Goal: Task Accomplishment & Management: Manage account settings

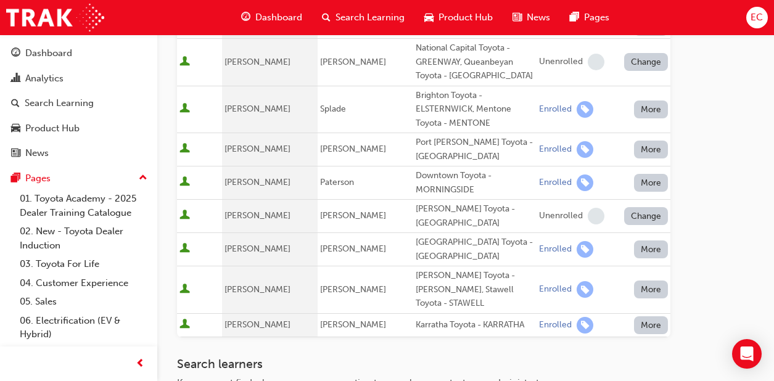
scroll to position [739, 0]
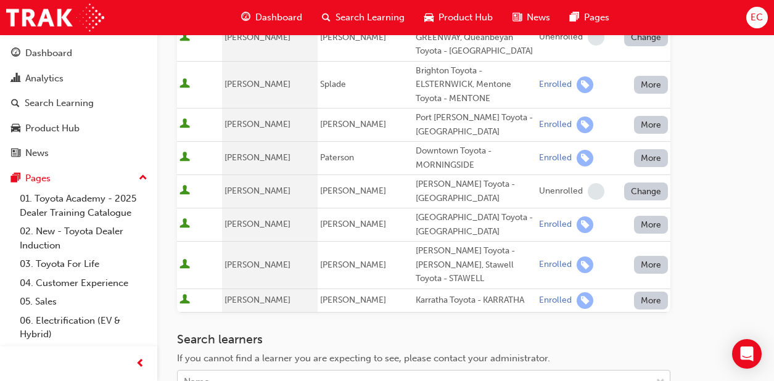
click at [529, 371] on div "Name" at bounding box center [415, 382] width 474 height 22
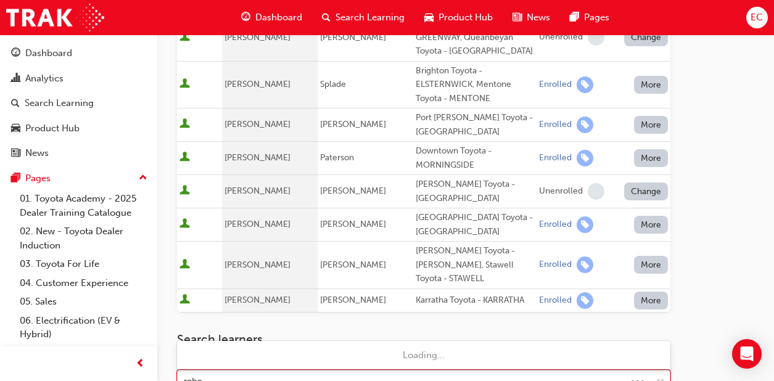
type input "rabah"
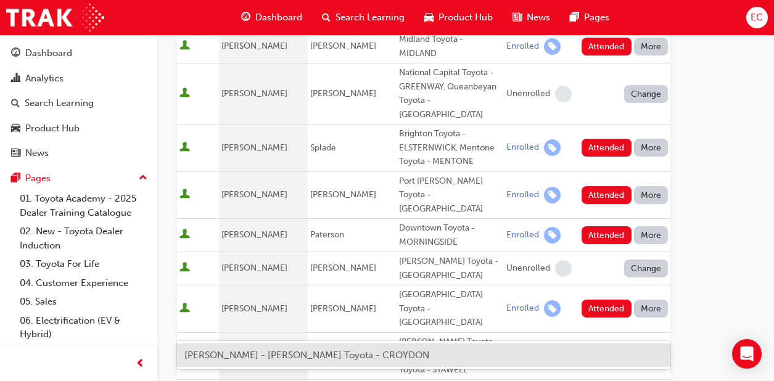
click at [438, 355] on div "[PERSON_NAME] - [PERSON_NAME] Toyota - CROYDON" at bounding box center [423, 356] width 493 height 24
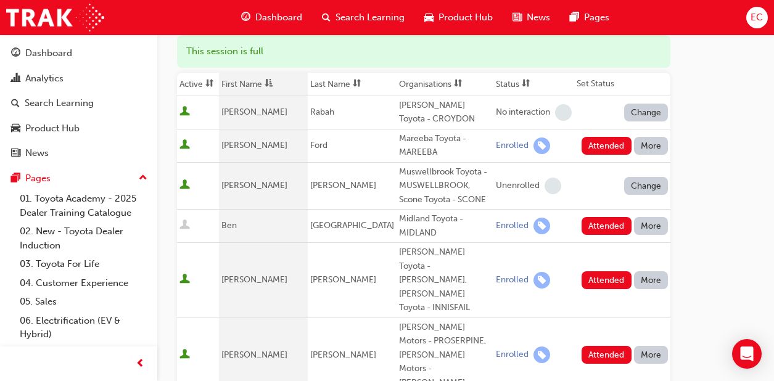
scroll to position [149, 0]
click at [653, 109] on button "Change" at bounding box center [646, 112] width 44 height 18
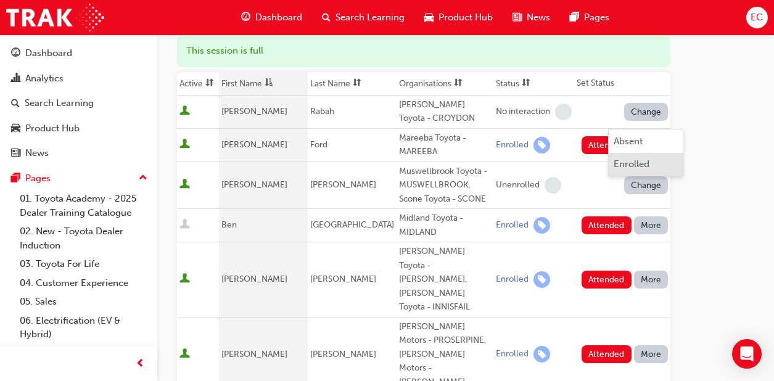
click at [627, 167] on div "Enrolled" at bounding box center [632, 164] width 36 height 14
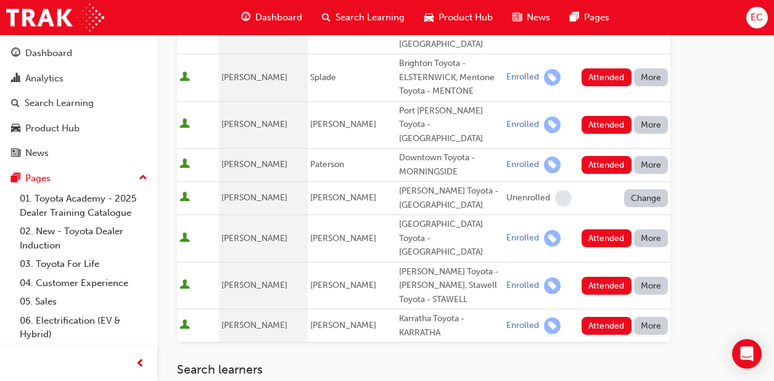
scroll to position [844, 0]
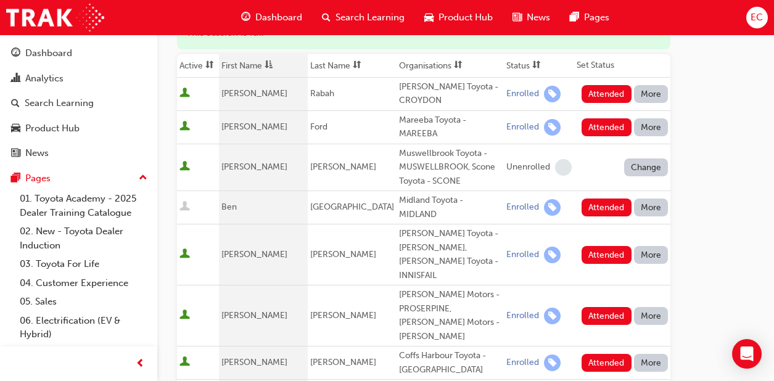
scroll to position [180, 0]
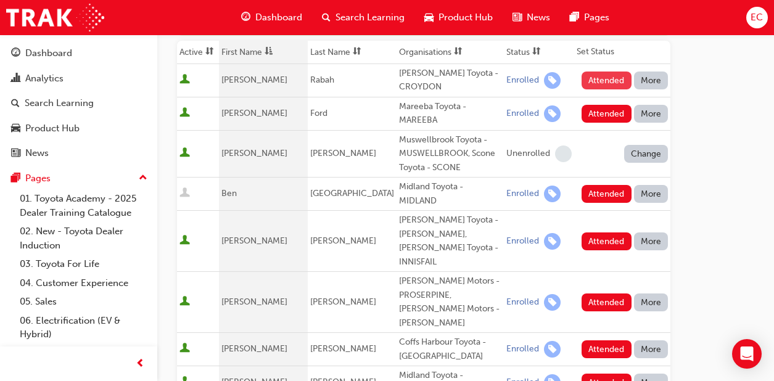
click at [598, 78] on button "Attended" at bounding box center [607, 81] width 50 height 18
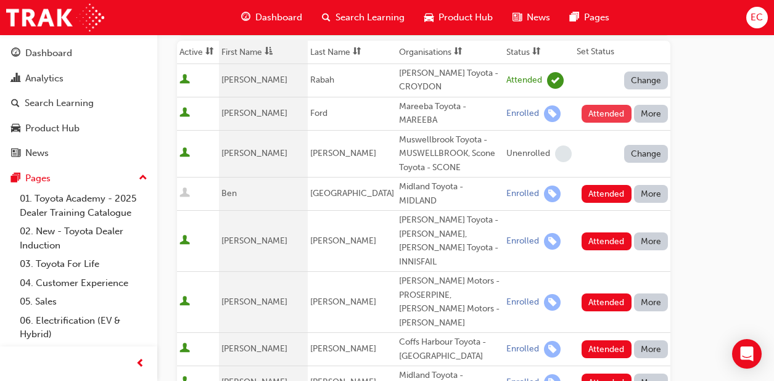
click at [601, 107] on button "Attended" at bounding box center [607, 114] width 50 height 18
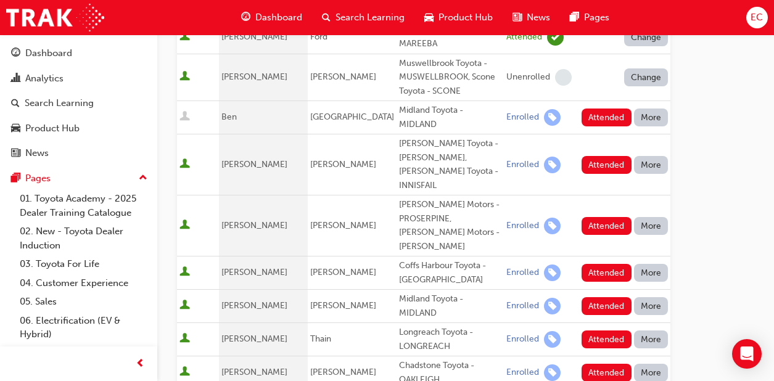
scroll to position [261, 0]
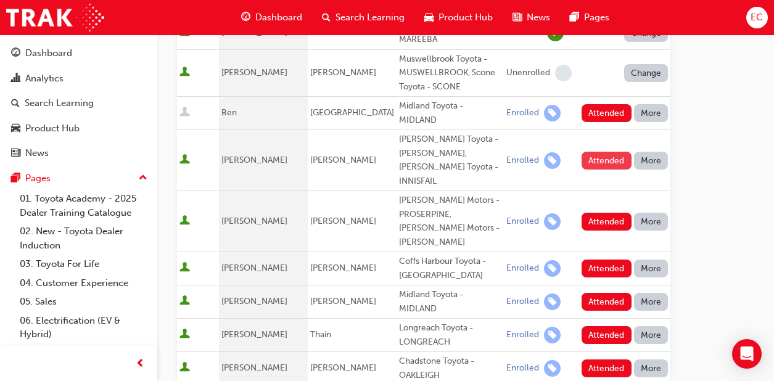
click at [603, 152] on button "Attended" at bounding box center [607, 161] width 50 height 18
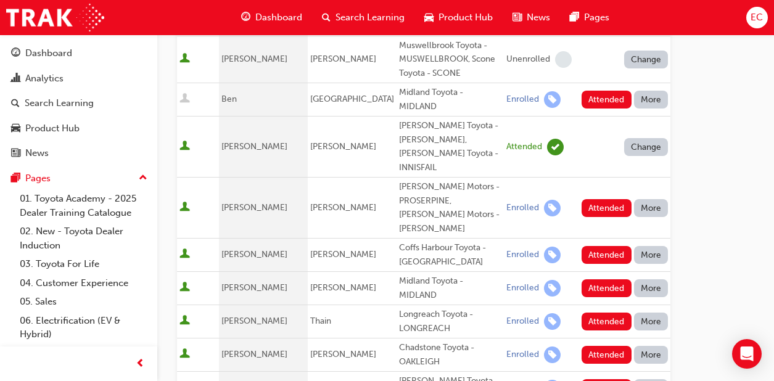
scroll to position [276, 0]
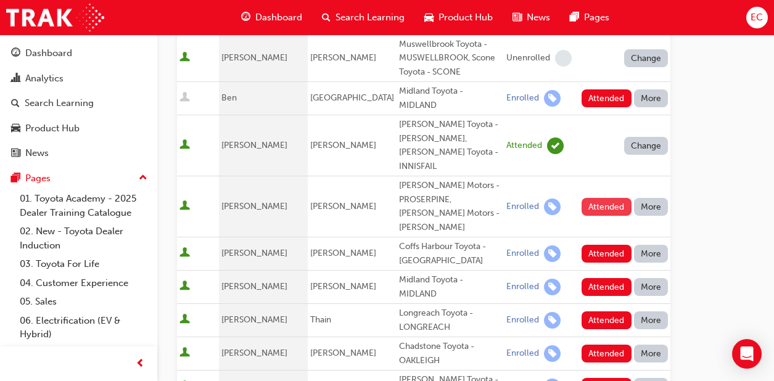
click at [591, 198] on button "Attended" at bounding box center [607, 207] width 50 height 18
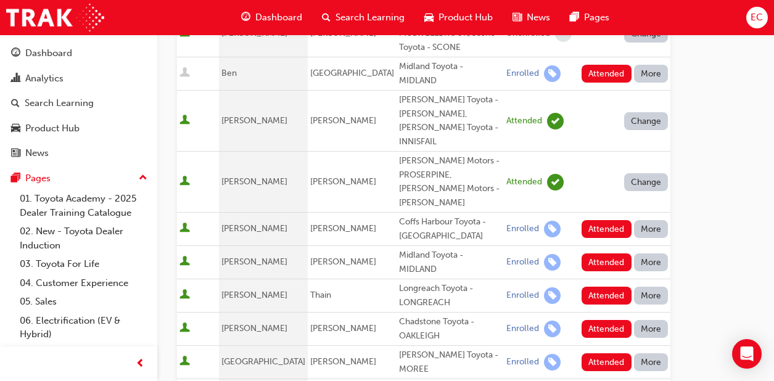
scroll to position [302, 0]
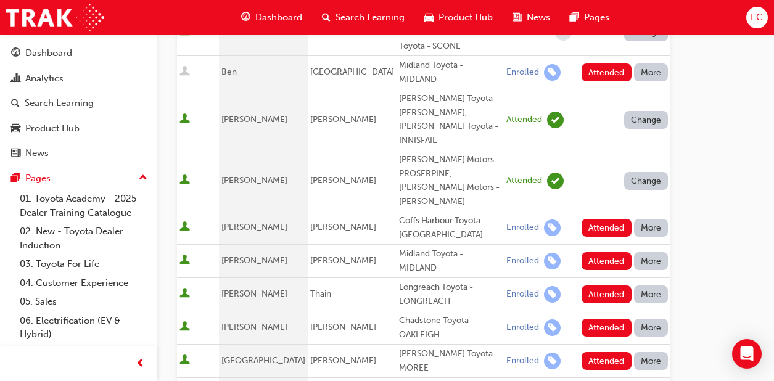
click at [595, 212] on td "Attended More" at bounding box center [622, 228] width 96 height 33
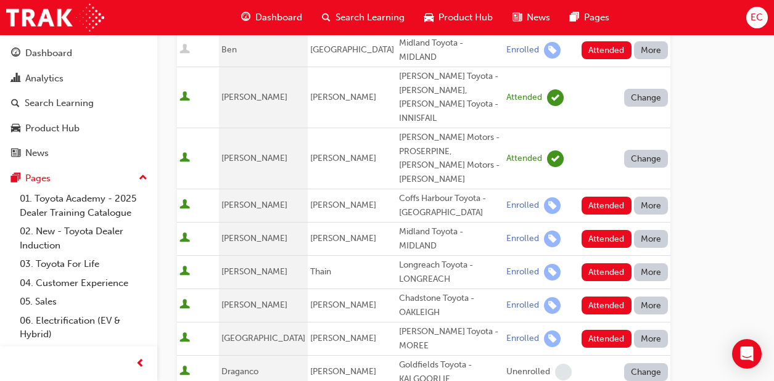
scroll to position [335, 0]
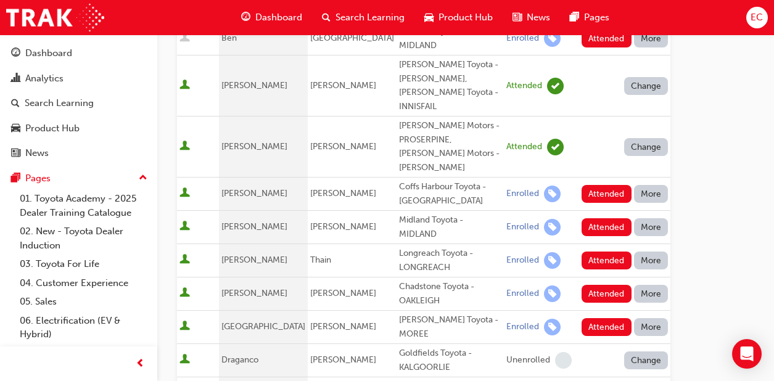
click at [598, 178] on td "Attended More" at bounding box center [622, 194] width 96 height 33
click at [598, 185] on button "Attended" at bounding box center [607, 194] width 50 height 18
click at [601, 218] on button "Attended" at bounding box center [607, 227] width 50 height 18
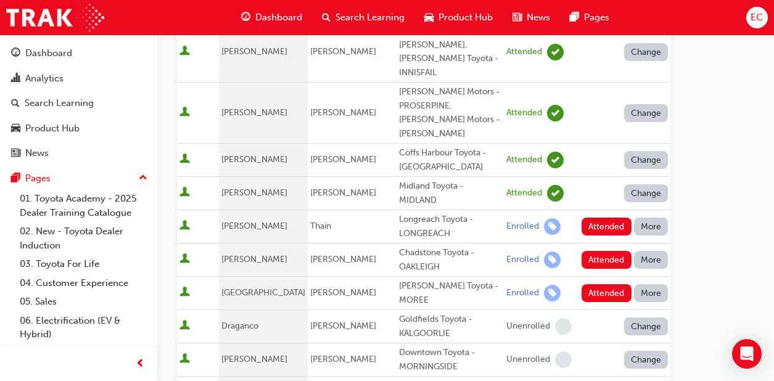
scroll to position [370, 0]
click at [603, 217] on button "Attended" at bounding box center [607, 226] width 50 height 18
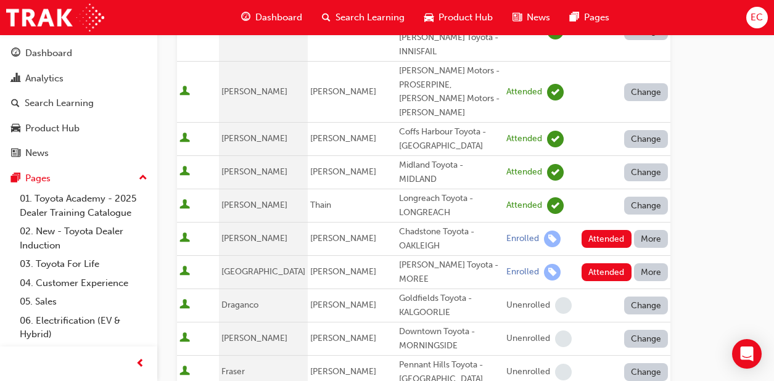
scroll to position [391, 0]
click at [598, 263] on button "Attended" at bounding box center [607, 272] width 50 height 18
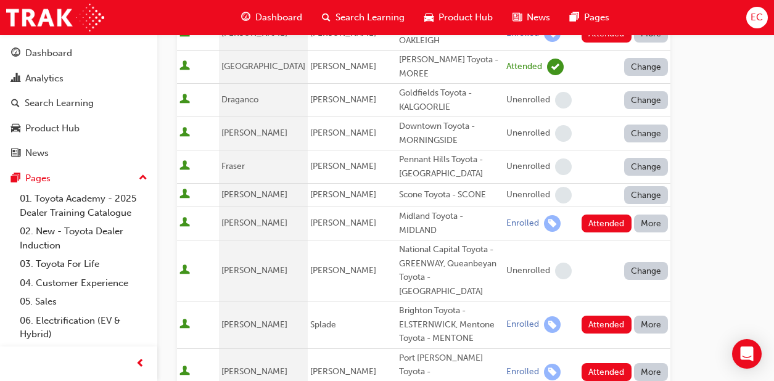
scroll to position [601, 0]
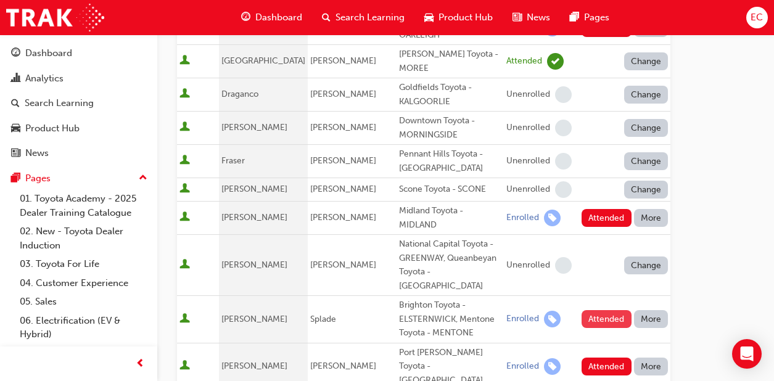
click at [607, 310] on button "Attended" at bounding box center [607, 319] width 50 height 18
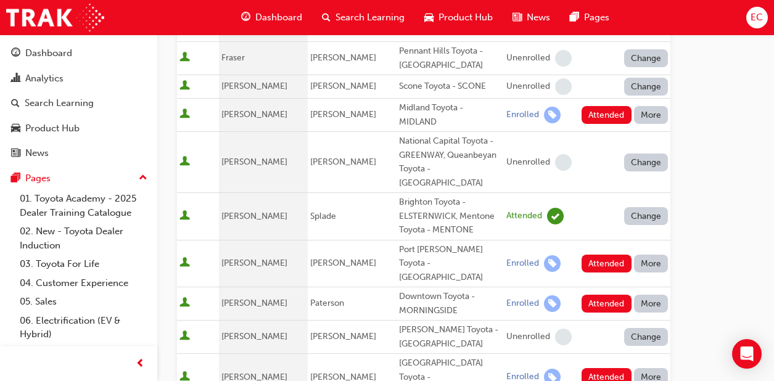
scroll to position [705, 0]
click at [595, 254] on button "Attended" at bounding box center [607, 263] width 50 height 18
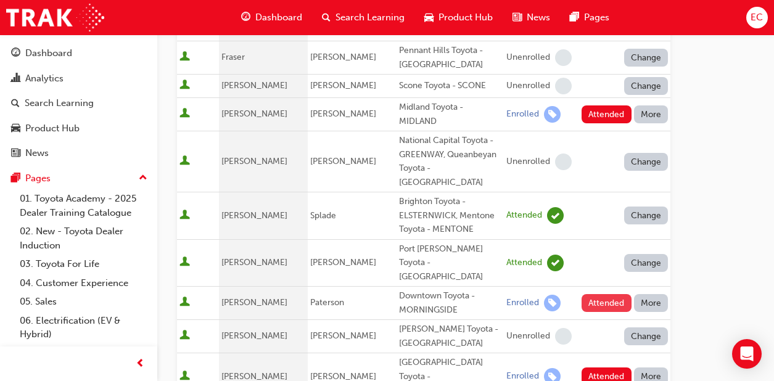
click at [602, 294] on button "Attended" at bounding box center [607, 303] width 50 height 18
click at [591, 368] on button "Attended" at bounding box center [607, 377] width 50 height 18
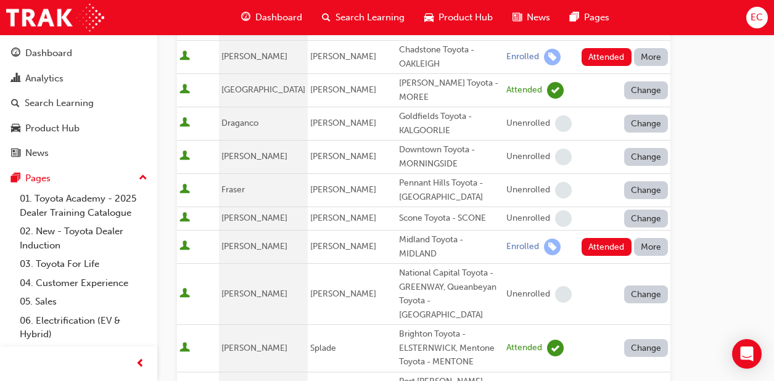
scroll to position [553, 0]
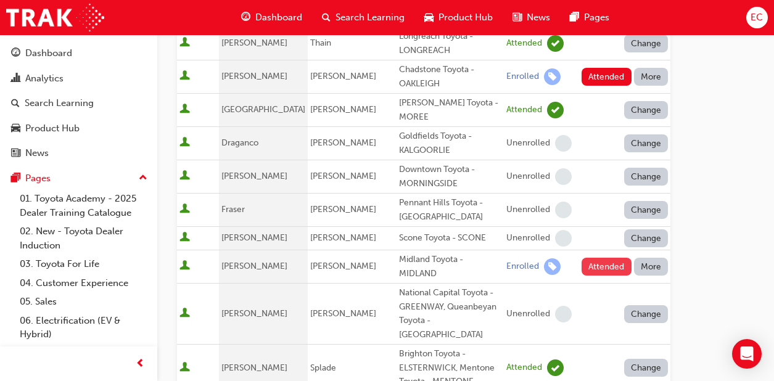
click at [618, 258] on button "Attended" at bounding box center [607, 267] width 50 height 18
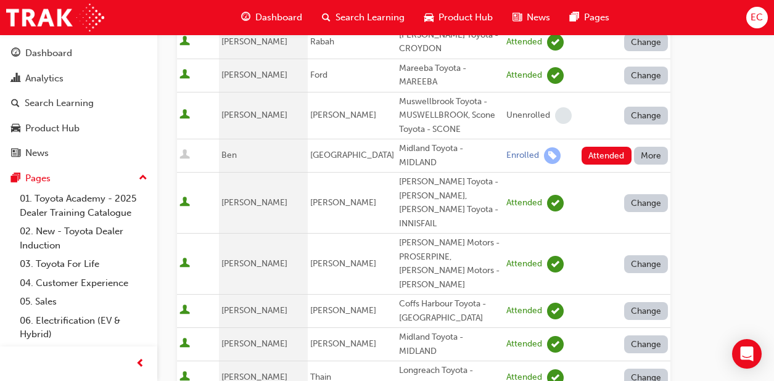
scroll to position [231, 0]
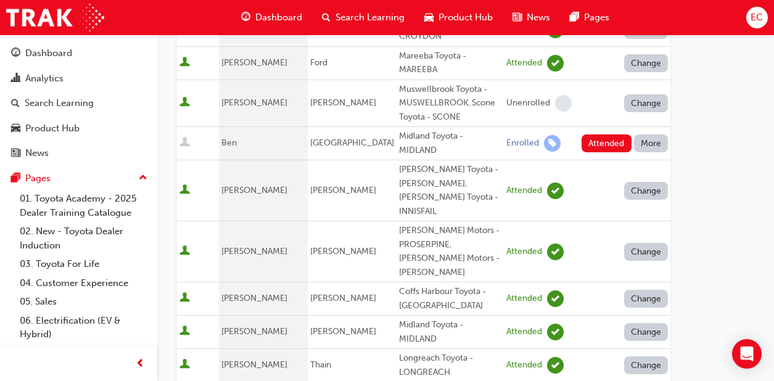
click at [645, 134] on button "More" at bounding box center [651, 143] width 35 height 18
click at [628, 157] on div "Absent" at bounding box center [633, 157] width 29 height 14
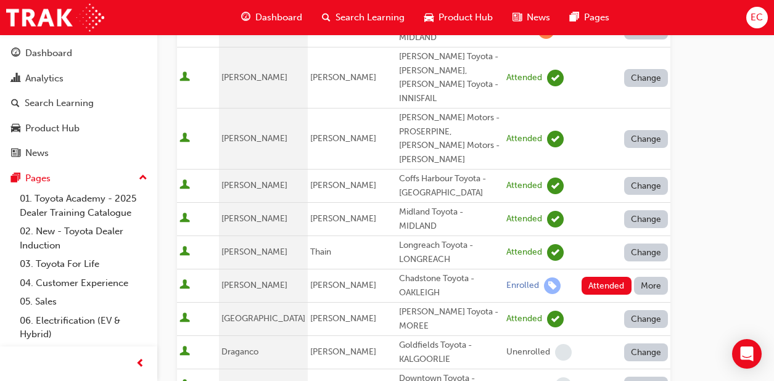
scroll to position [360, 0]
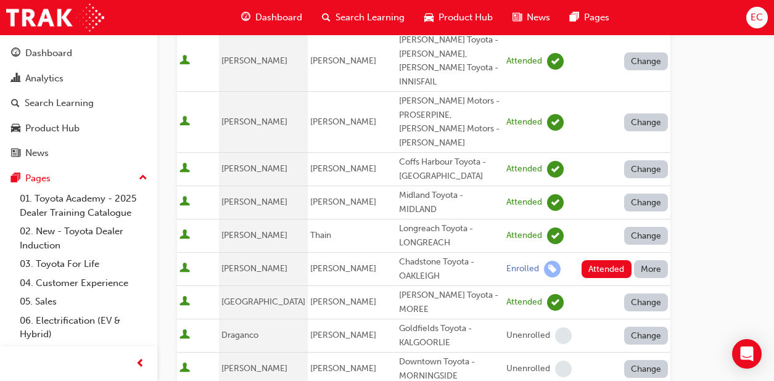
click at [659, 260] on button "More" at bounding box center [651, 269] width 35 height 18
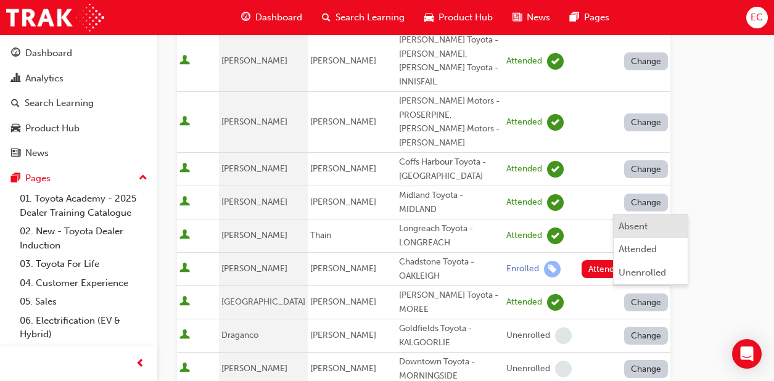
click at [627, 226] on div "Absent" at bounding box center [633, 227] width 29 height 14
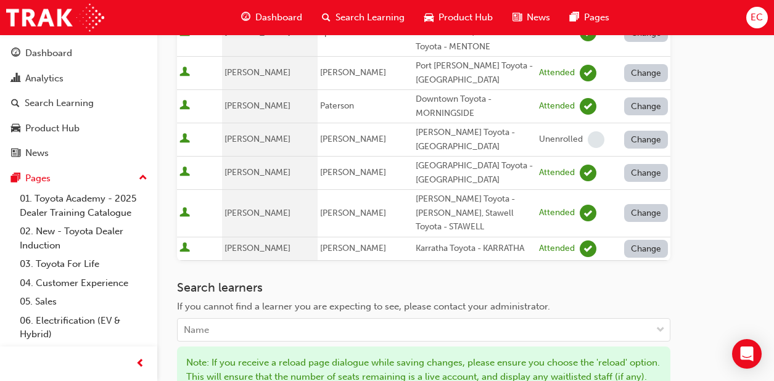
scroll to position [842, 0]
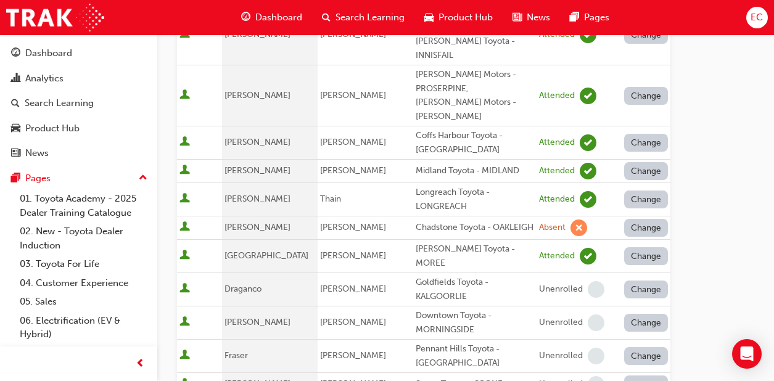
scroll to position [369, 0]
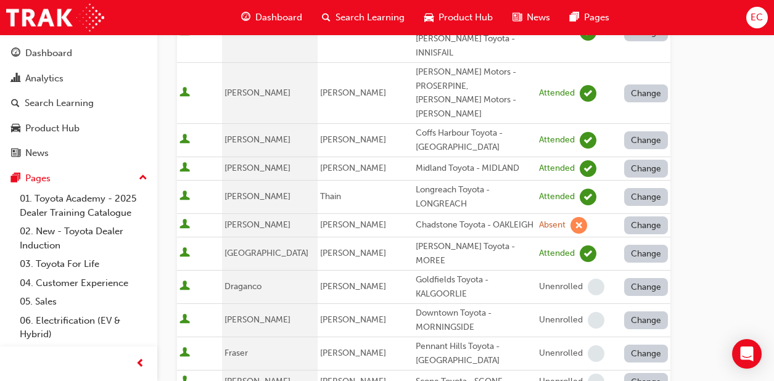
click at [641, 216] on button "Change" at bounding box center [646, 225] width 44 height 18
click at [617, 239] on div "Enrolled" at bounding box center [632, 240] width 36 height 14
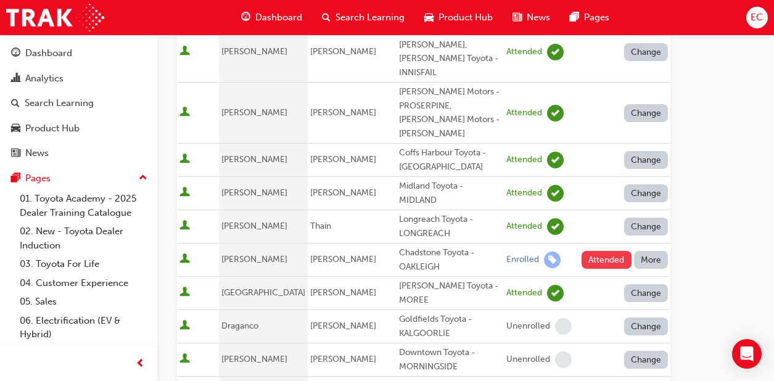
click at [604, 251] on button "Attended" at bounding box center [607, 260] width 50 height 18
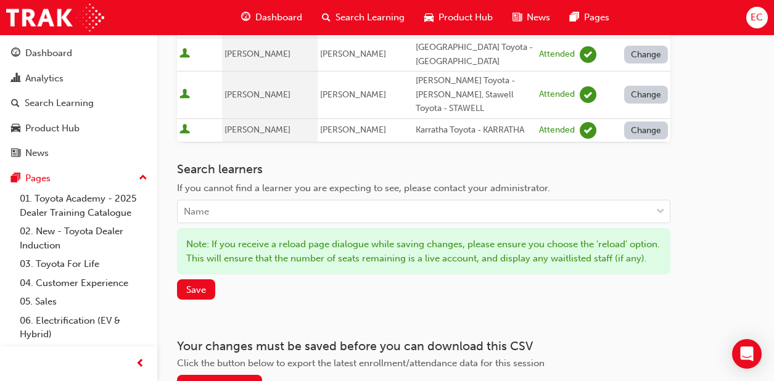
scroll to position [962, 0]
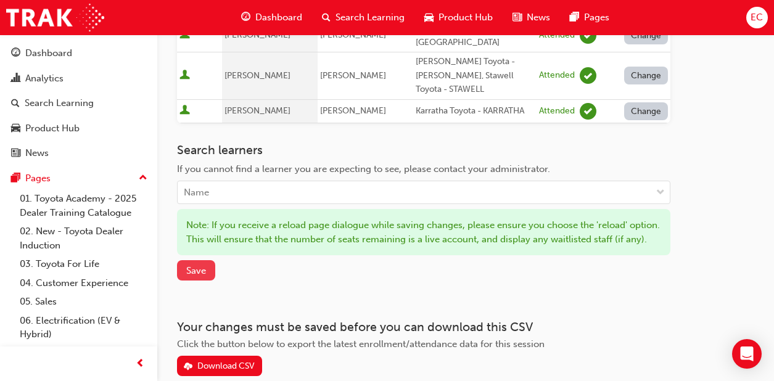
click at [200, 260] on button "Save" at bounding box center [196, 270] width 38 height 20
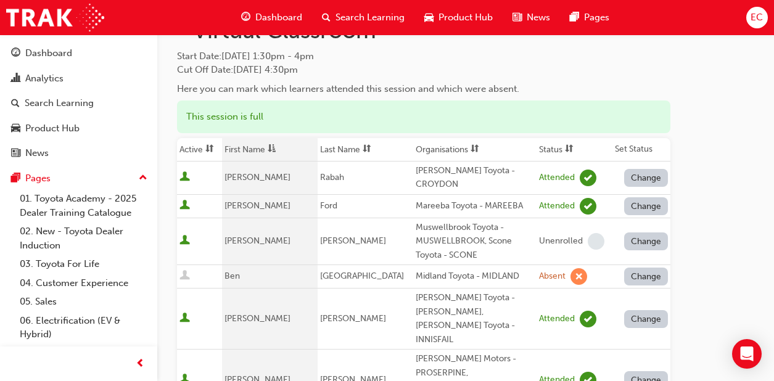
scroll to position [0, 0]
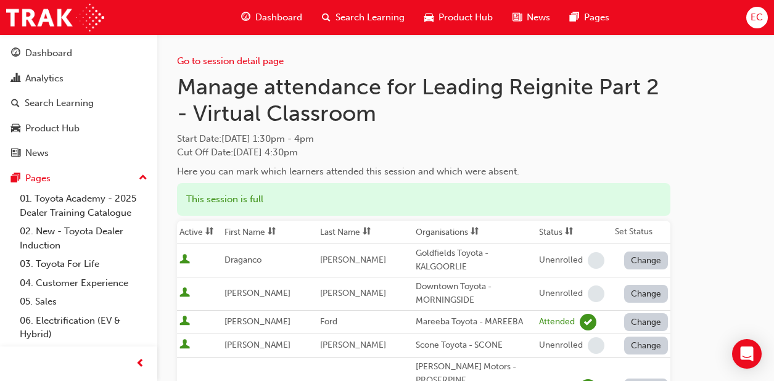
click at [242, 224] on th "First Name" at bounding box center [270, 232] width 96 height 23
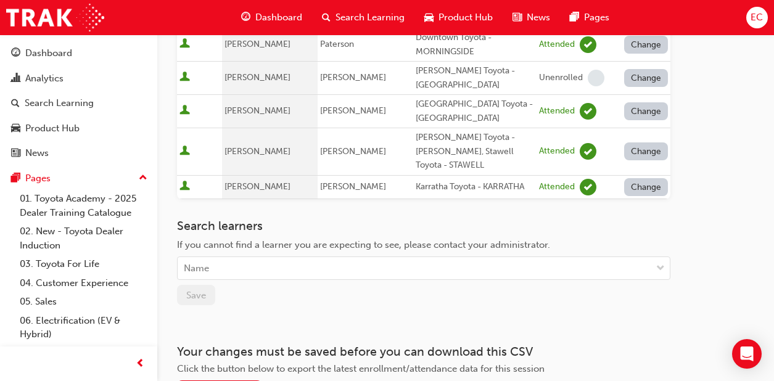
scroll to position [918, 0]
